Goal: Navigation & Orientation: Find specific page/section

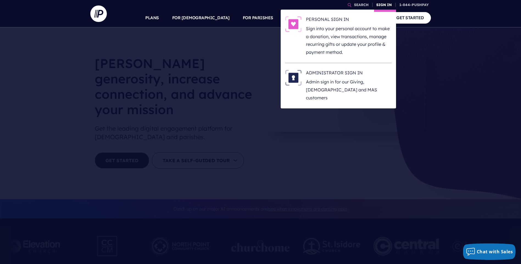
click at [378, 1] on link "SIGN IN" at bounding box center [384, 5] width 20 height 10
click at [381, 4] on link "SIGN IN" at bounding box center [384, 5] width 20 height 10
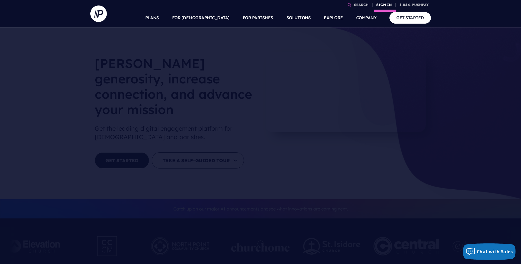
click at [381, 4] on link "SIGN IN" at bounding box center [384, 5] width 20 height 10
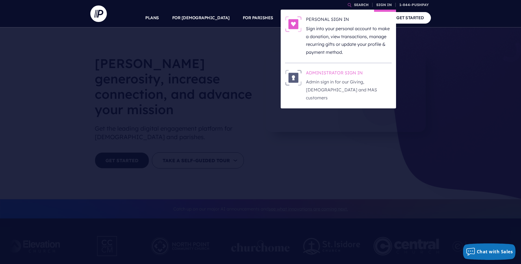
click at [325, 75] on h6 "ADMINISTRATOR SIGN IN" at bounding box center [349, 74] width 86 height 8
